Goal: Task Accomplishment & Management: Use online tool/utility

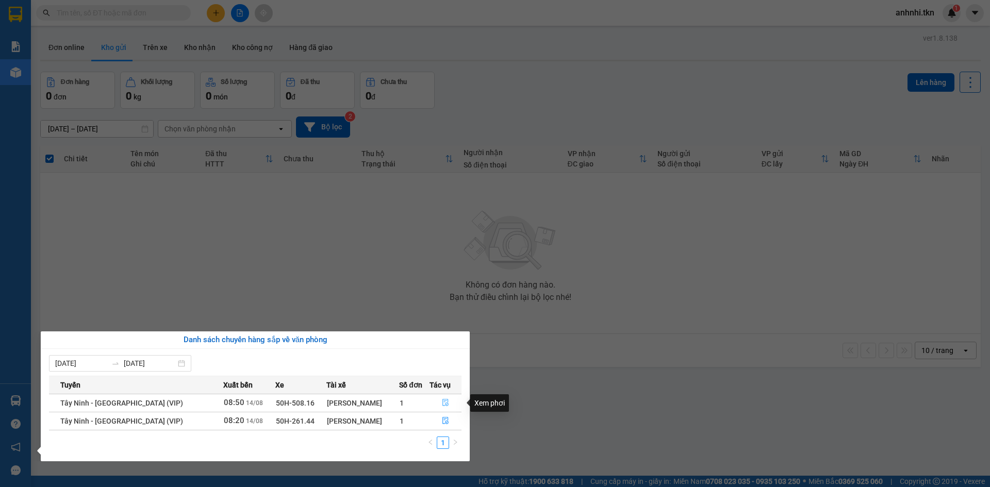
click at [442, 403] on icon "file-done" at bounding box center [445, 402] width 7 height 7
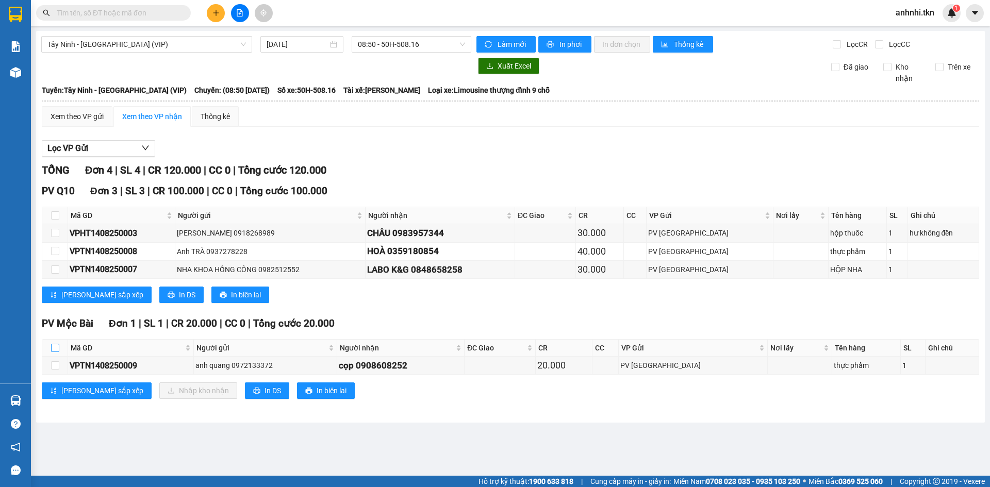
click at [51, 350] on input "checkbox" at bounding box center [55, 348] width 8 height 8
checkbox input "true"
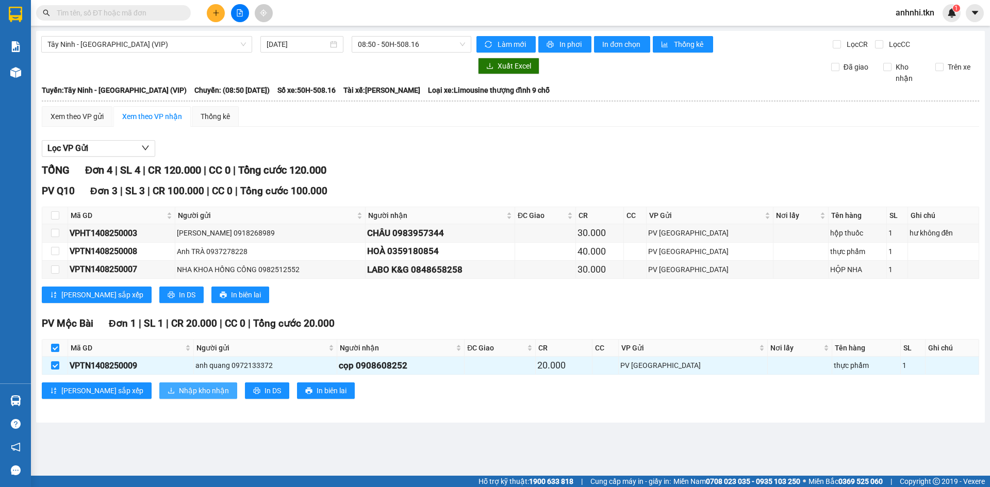
click at [179, 392] on span "Nhập kho nhận" at bounding box center [204, 390] width 50 height 11
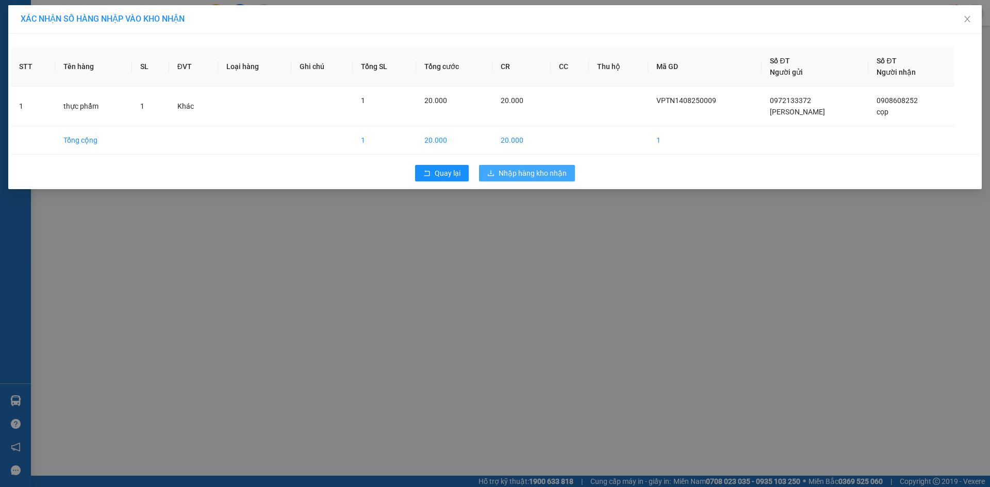
click at [535, 176] on span "Nhập hàng kho nhận" at bounding box center [533, 173] width 68 height 11
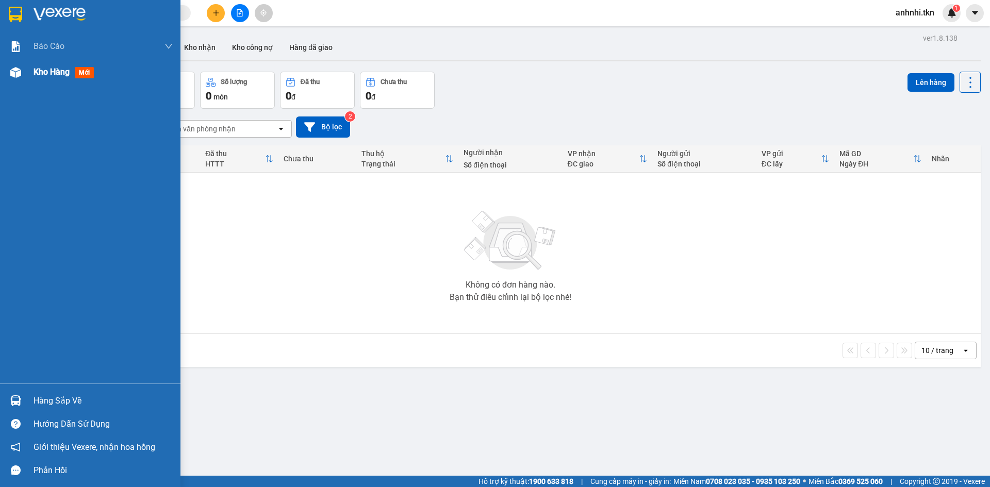
click at [58, 75] on span "Kho hàng" at bounding box center [52, 72] width 36 height 10
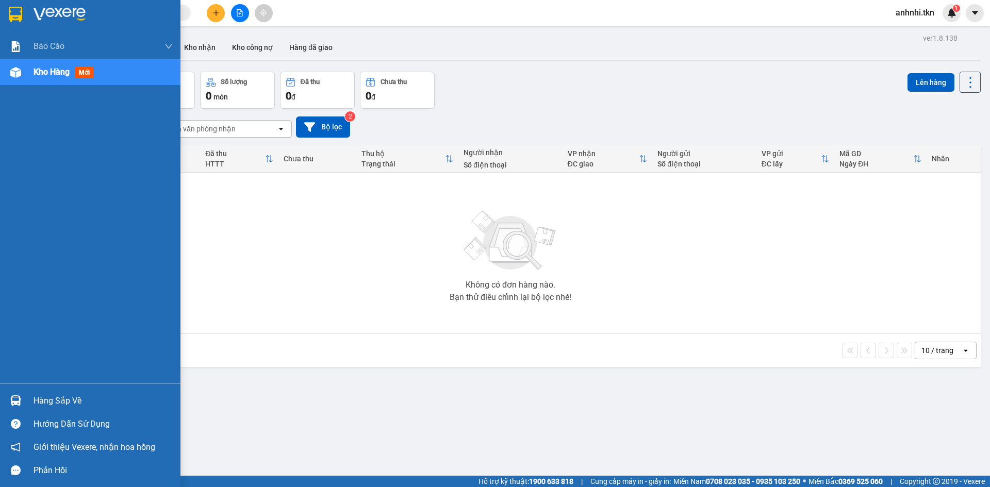
click at [41, 398] on div "Hàng sắp về" at bounding box center [103, 401] width 139 height 15
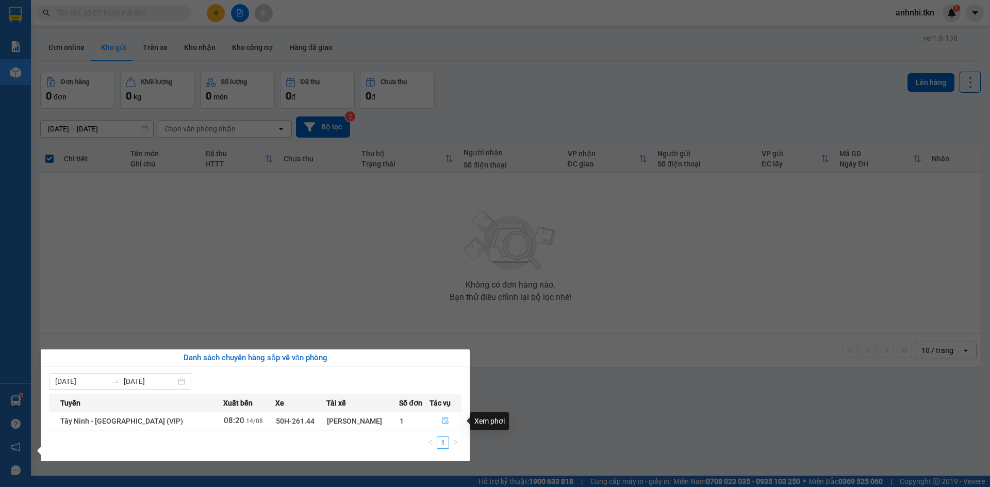
click at [445, 421] on icon "file-done" at bounding box center [446, 421] width 6 height 7
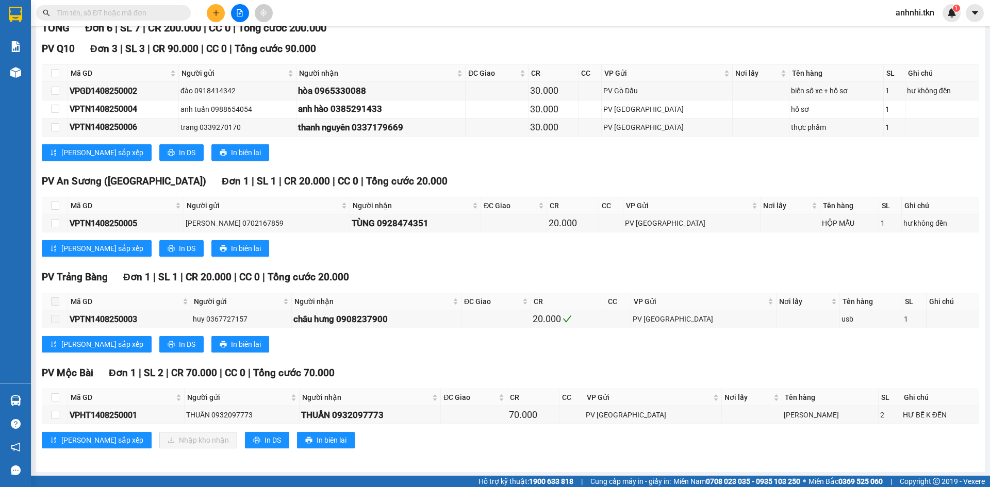
scroll to position [144, 0]
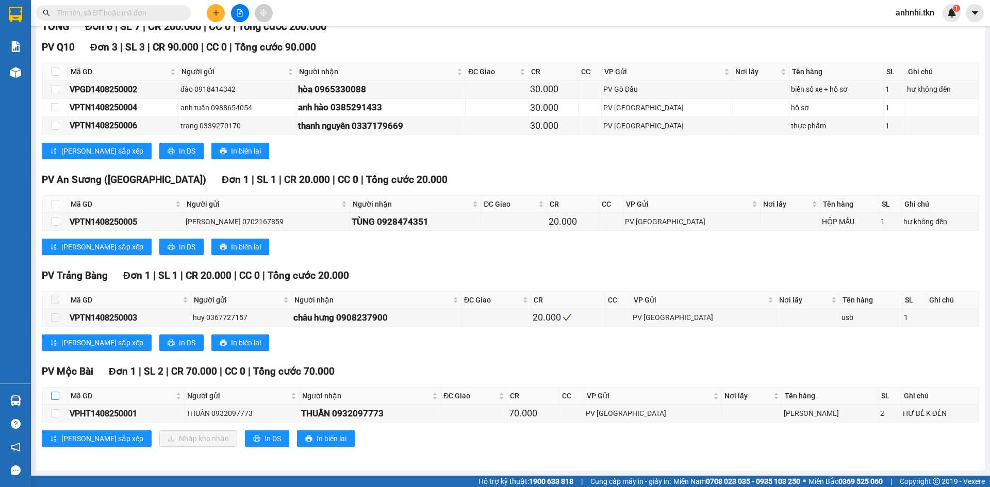
click at [53, 395] on input "checkbox" at bounding box center [55, 396] width 8 height 8
checkbox input "true"
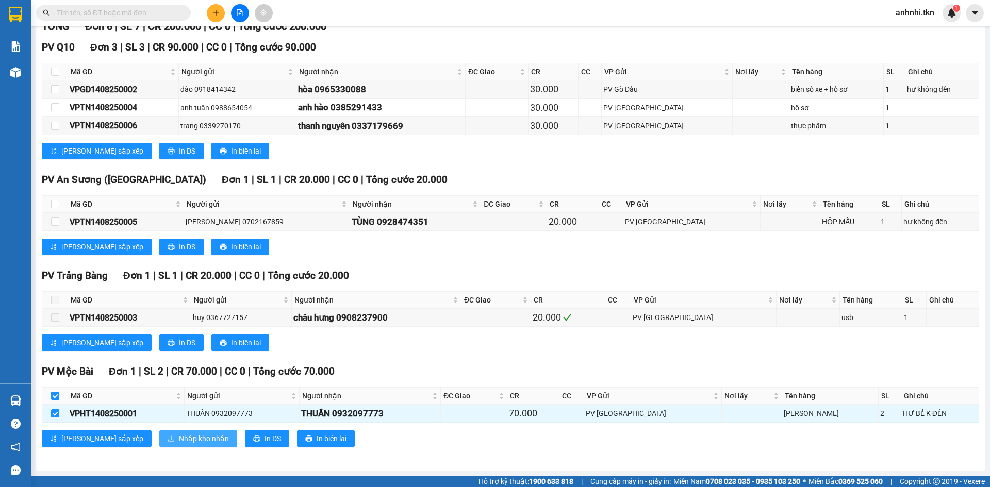
click at [179, 438] on span "Nhập kho nhận" at bounding box center [204, 438] width 50 height 11
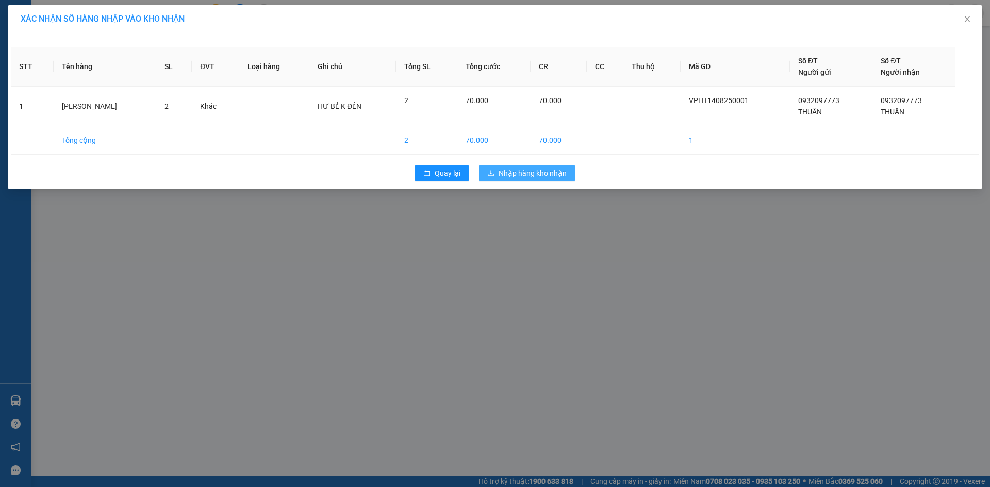
click at [529, 178] on span "Nhập hàng kho nhận" at bounding box center [533, 173] width 68 height 11
